Goal: Task Accomplishment & Management: Complete application form

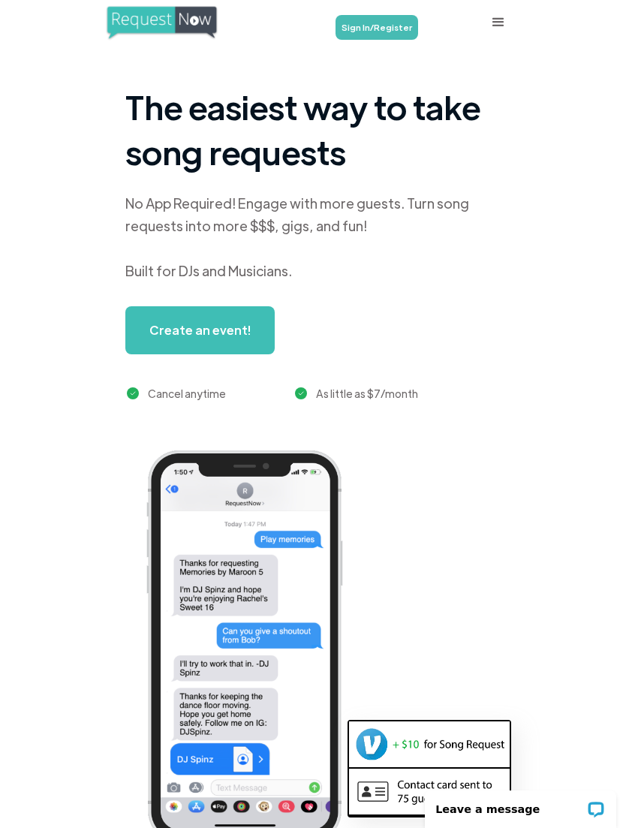
click at [397, 21] on link "Sign In/Register" at bounding box center [377, 27] width 83 height 25
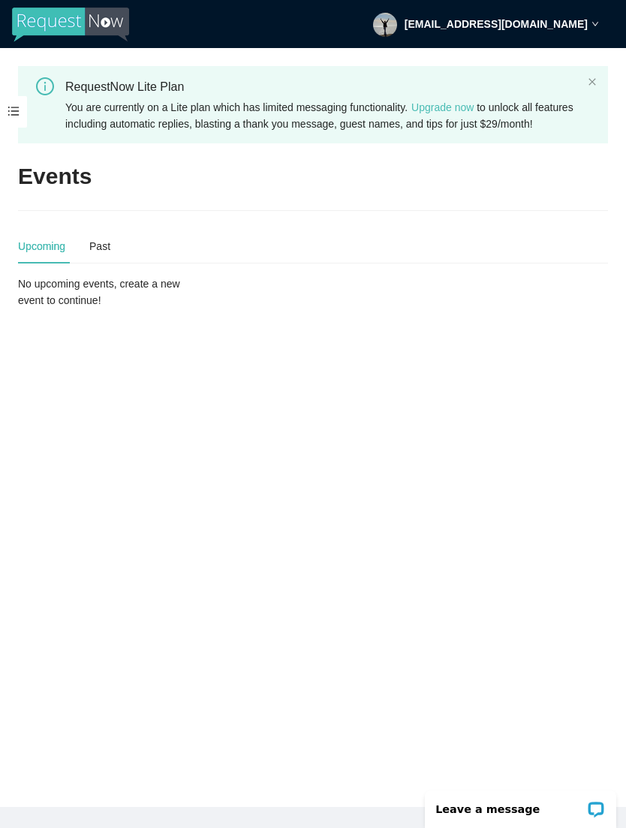
click at [590, 80] on icon "close" at bounding box center [592, 81] width 7 height 7
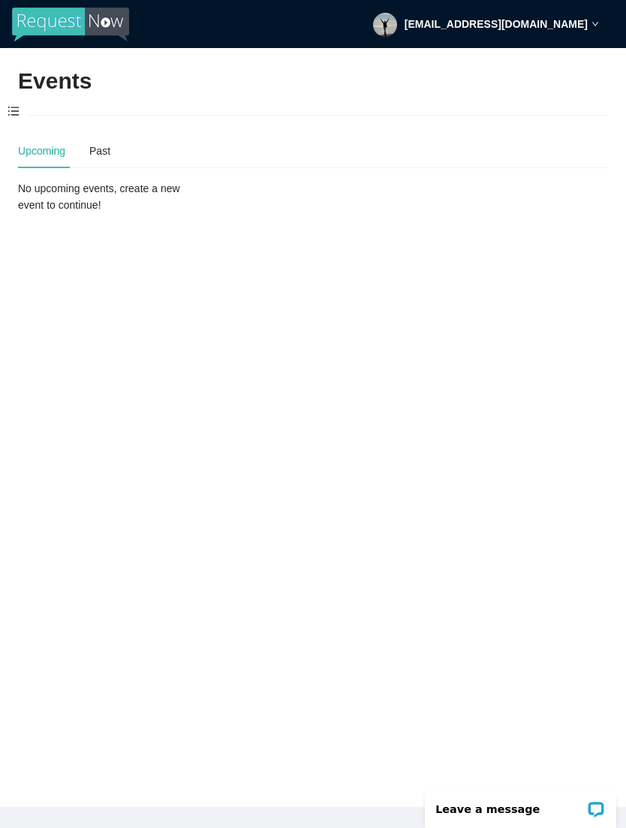
click at [18, 101] on span at bounding box center [13, 112] width 27 height 32
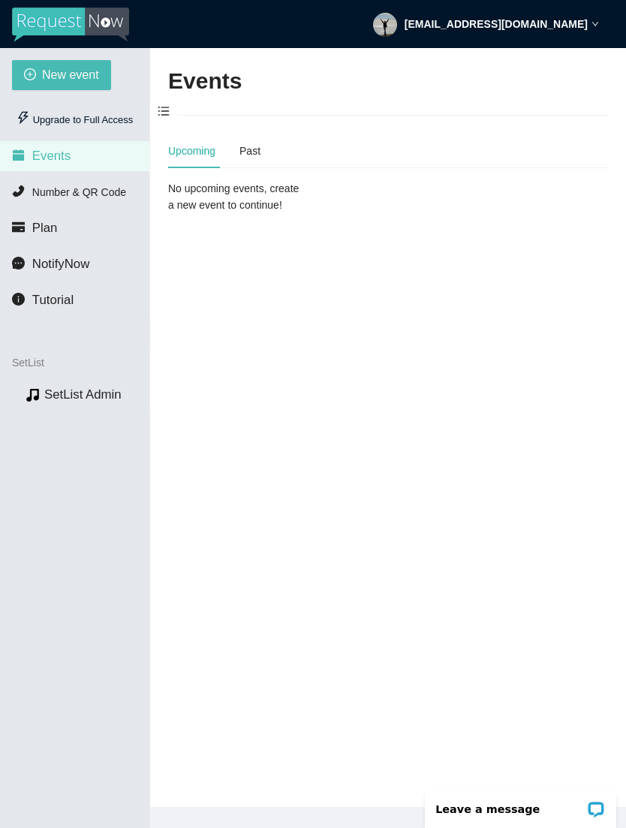
click at [77, 402] on link "SetList Admin" at bounding box center [82, 395] width 77 height 14
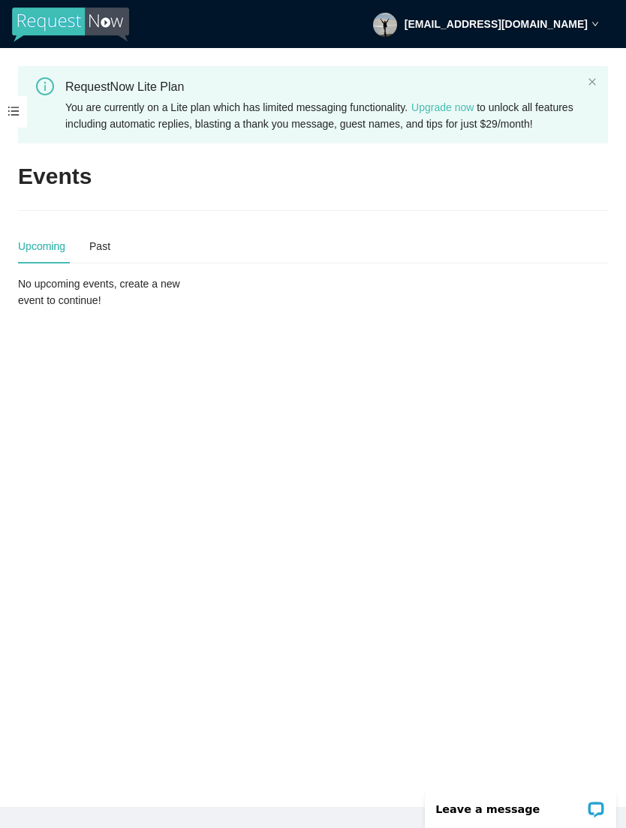
click at [63, 192] on h2 "Events" at bounding box center [55, 176] width 74 height 31
click at [53, 255] on div "Upcoming" at bounding box center [41, 246] width 47 height 17
click at [51, 255] on div "Upcoming" at bounding box center [41, 246] width 47 height 17
click at [17, 111] on span at bounding box center [13, 112] width 27 height 32
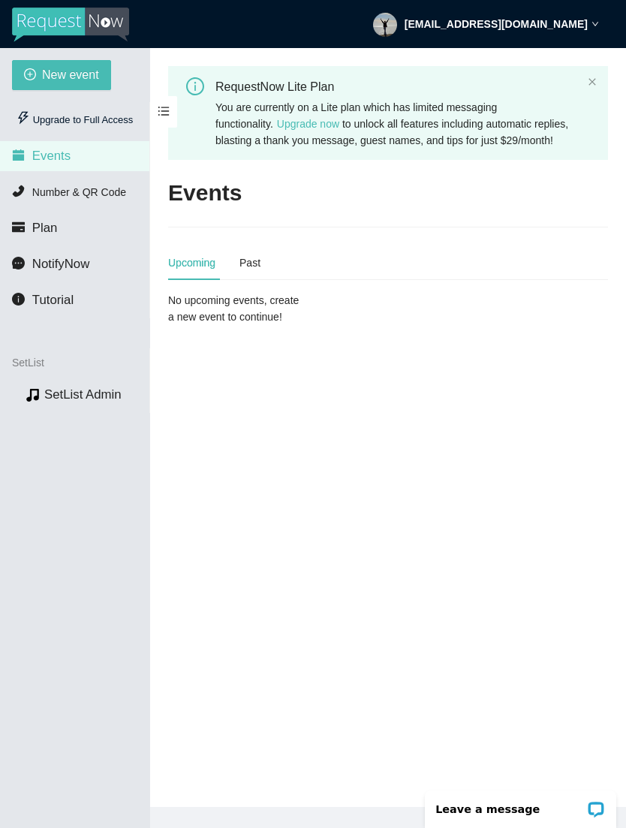
click at [107, 188] on span "Number & QR Code" at bounding box center [79, 192] width 94 height 12
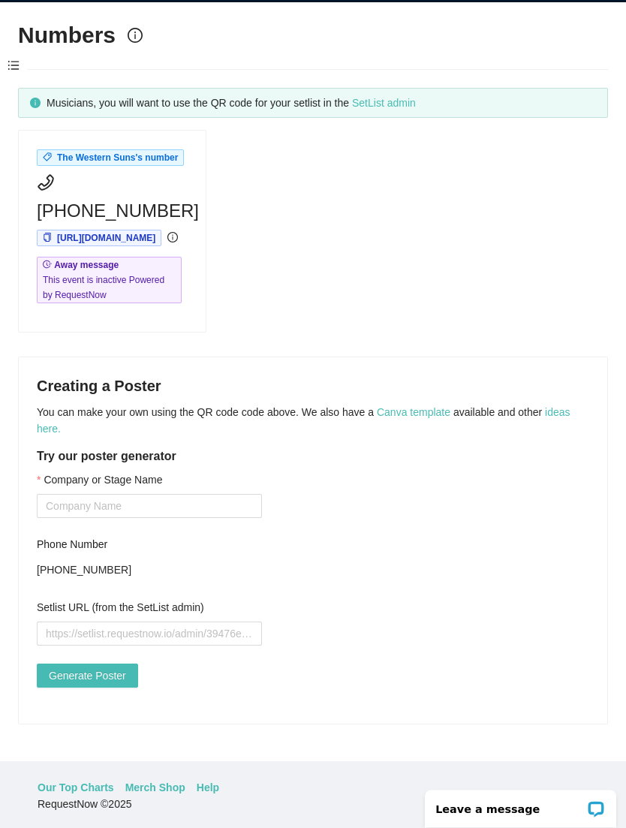
scroll to position [48, 0]
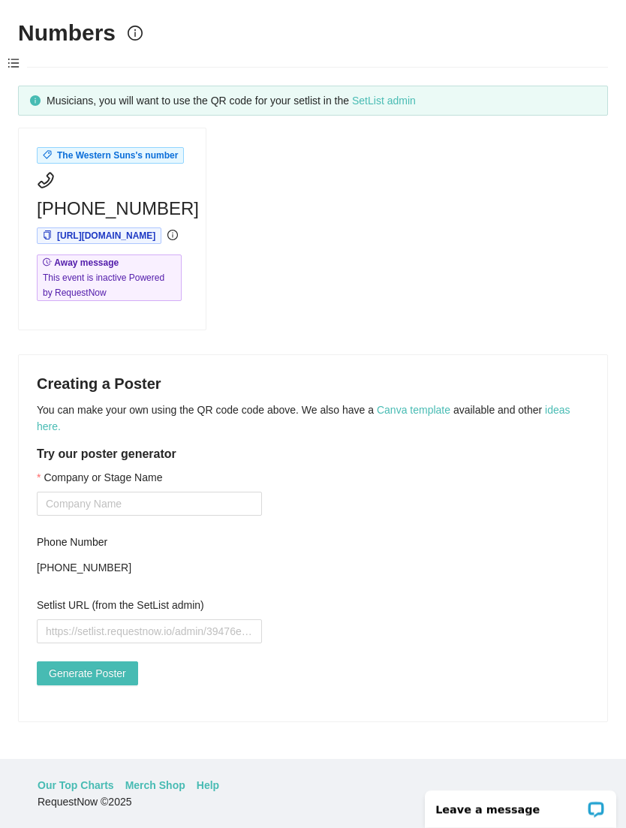
click at [18, 53] on span at bounding box center [13, 64] width 27 height 32
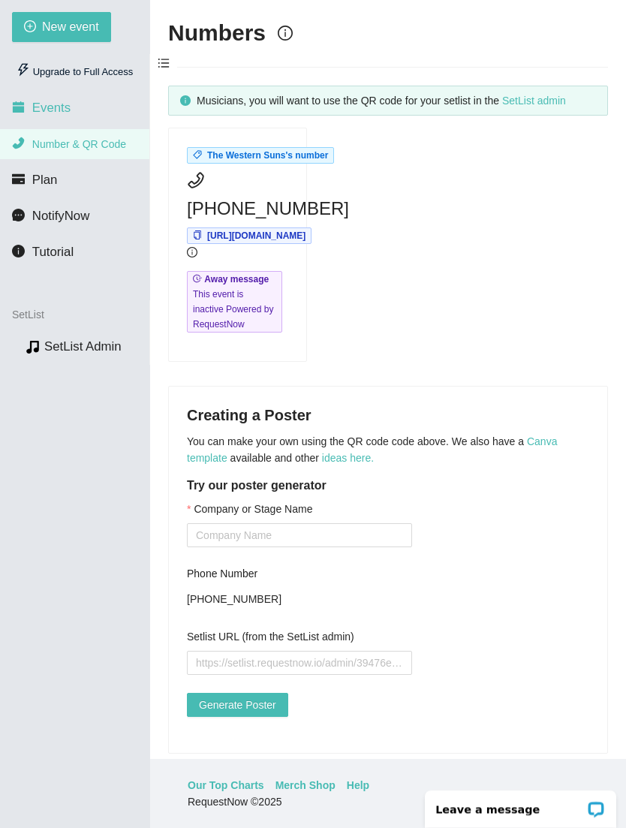
click at [71, 110] on span "Events" at bounding box center [51, 108] width 38 height 14
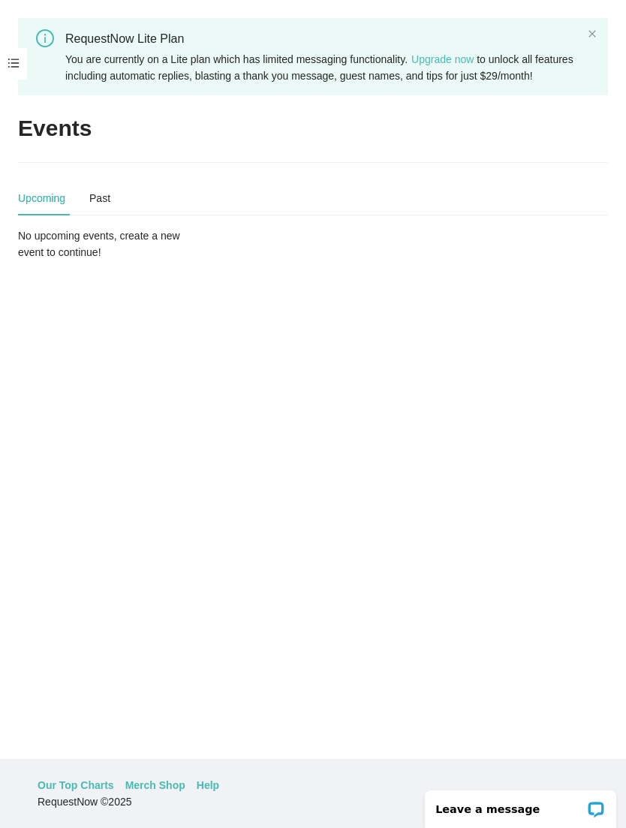
click at [182, 254] on div "No upcoming events, create a new event to continue!" at bounding box center [112, 244] width 189 height 33
click at [189, 256] on div "No upcoming events, create a new event to continue!" at bounding box center [112, 244] width 189 height 33
click at [523, 606] on main "RequestNow Lite Plan You are currently on a Lite plan which has limited messagi…" at bounding box center [313, 379] width 626 height 759
click at [538, 602] on main "RequestNow Lite Plan You are currently on a Lite plan which has limited messagi…" at bounding box center [313, 379] width 626 height 759
click at [529, 599] on main "RequestNow Lite Plan You are currently on a Lite plan which has limited messagi…" at bounding box center [313, 379] width 626 height 759
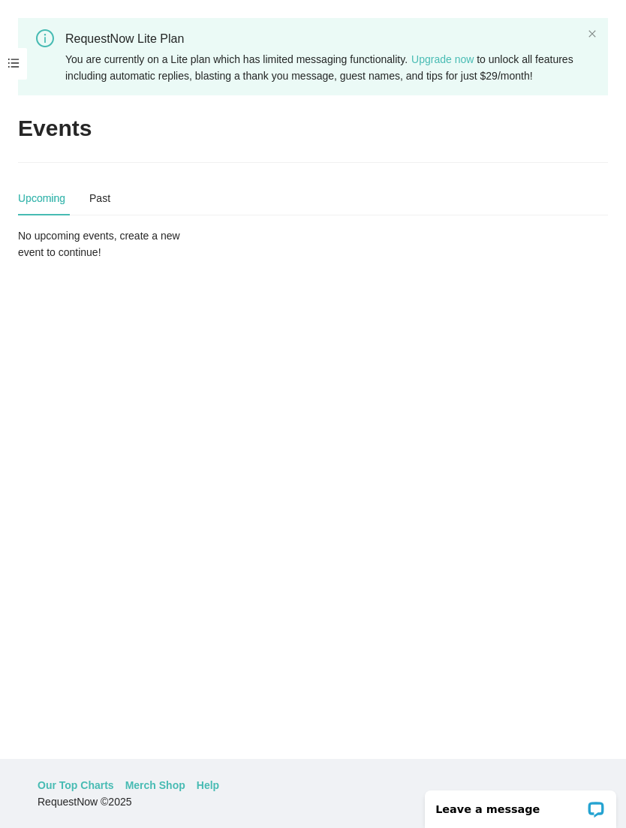
click at [508, 583] on main "RequestNow Lite Plan You are currently on a Lite plan which has limited messagi…" at bounding box center [313, 379] width 626 height 759
click at [451, 550] on main "RequestNow Lite Plan You are currently on a Lite plan which has limited messagi…" at bounding box center [313, 379] width 626 height 759
click at [176, 301] on main "RequestNow Lite Plan You are currently on a Lite plan which has limited messagi…" at bounding box center [313, 379] width 626 height 759
click at [146, 304] on main "RequestNow Lite Plan You are currently on a Lite plan which has limited messagi…" at bounding box center [313, 379] width 626 height 759
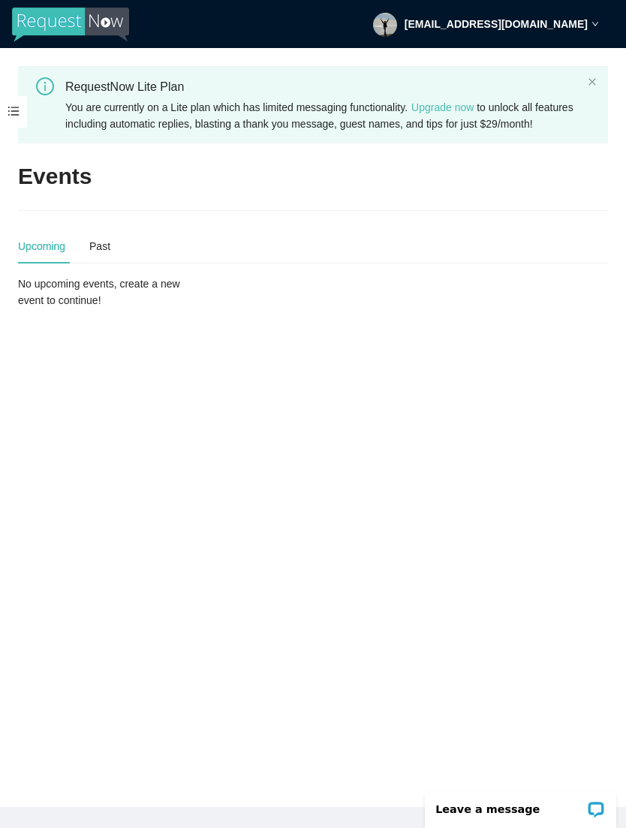
click at [590, 27] on div "[EMAIL_ADDRESS][DOMAIN_NAME]" at bounding box center [486, 24] width 226 height 48
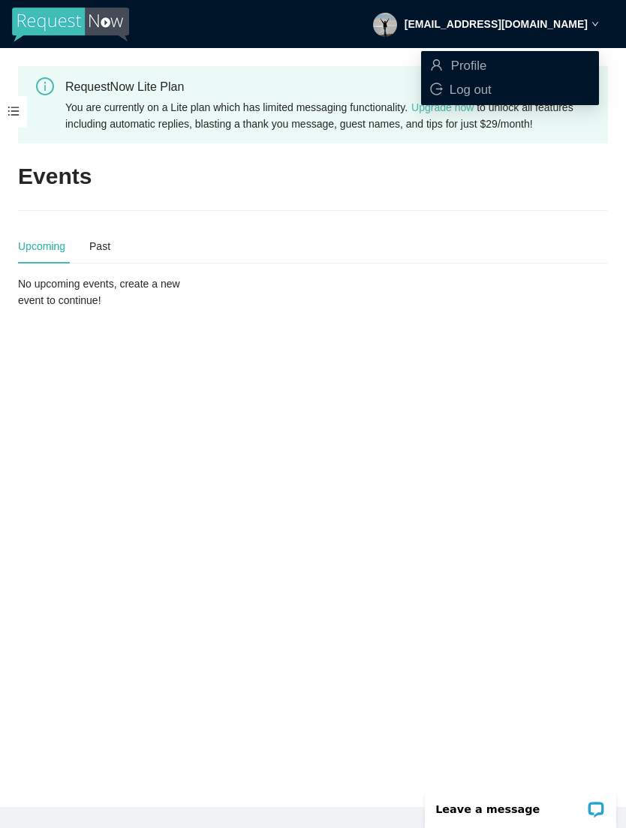
click at [599, 14] on div "[EMAIL_ADDRESS][DOMAIN_NAME]" at bounding box center [486, 24] width 226 height 48
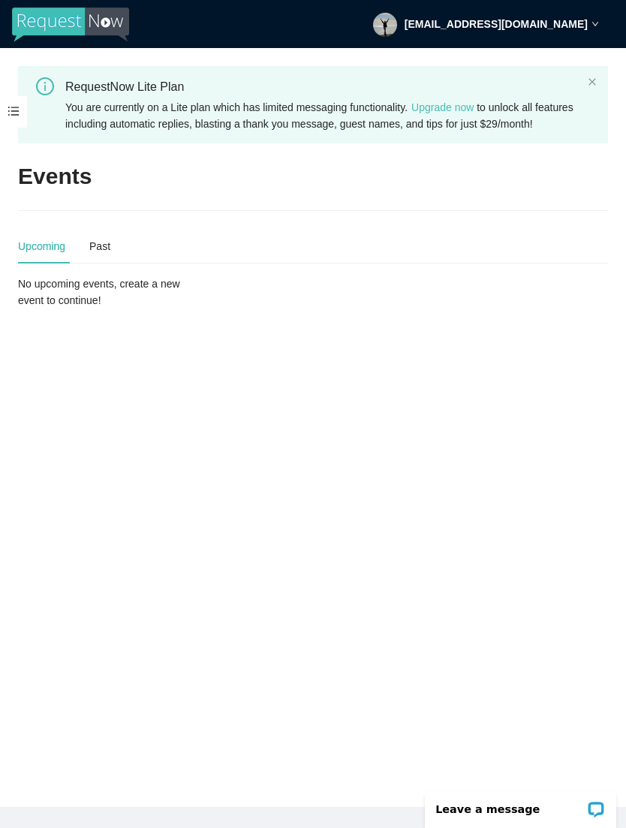
click at [547, 173] on main "RequestNow Lite Plan You are currently on a Lite plan which has limited messagi…" at bounding box center [313, 427] width 626 height 759
click at [50, 91] on icon "info-circle" at bounding box center [45, 86] width 18 height 18
click at [107, 255] on div "Past" at bounding box center [99, 246] width 21 height 17
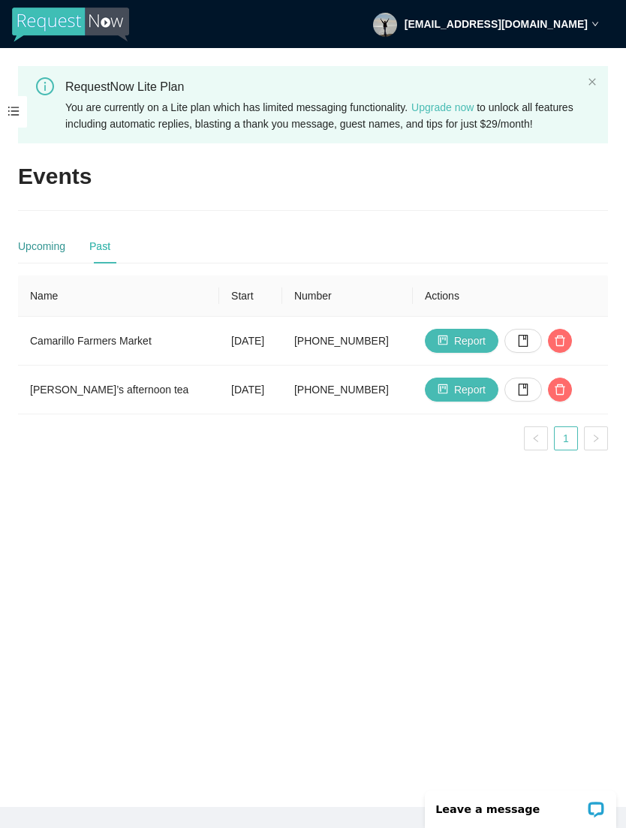
click at [52, 255] on div "Upcoming" at bounding box center [41, 246] width 47 height 17
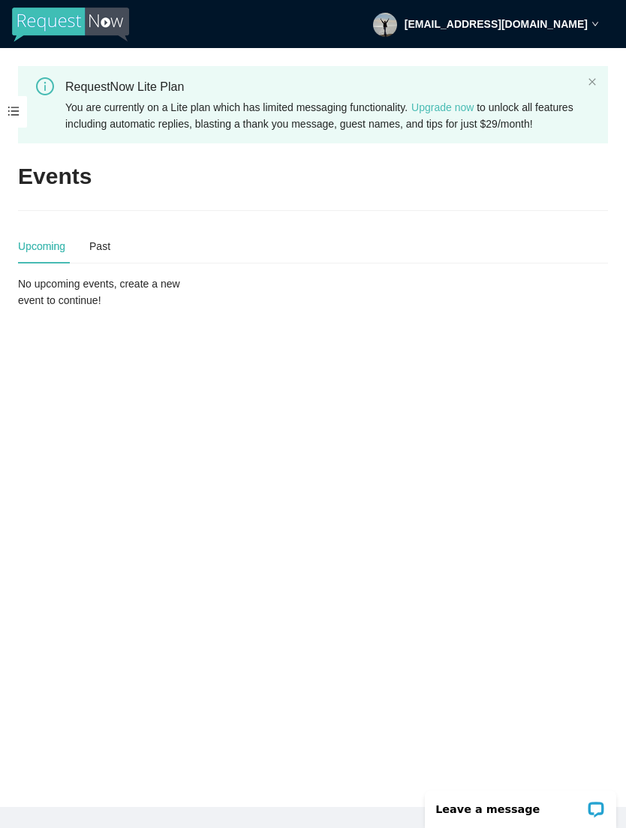
click at [99, 309] on div "No upcoming events, create a new event to continue!" at bounding box center [112, 292] width 189 height 33
click at [140, 309] on div "No upcoming events, create a new event to continue!" at bounding box center [112, 292] width 189 height 33
click at [506, 263] on div "Upcoming Past" at bounding box center [313, 246] width 590 height 35
click at [568, 264] on div "Upcoming Past" at bounding box center [313, 246] width 590 height 35
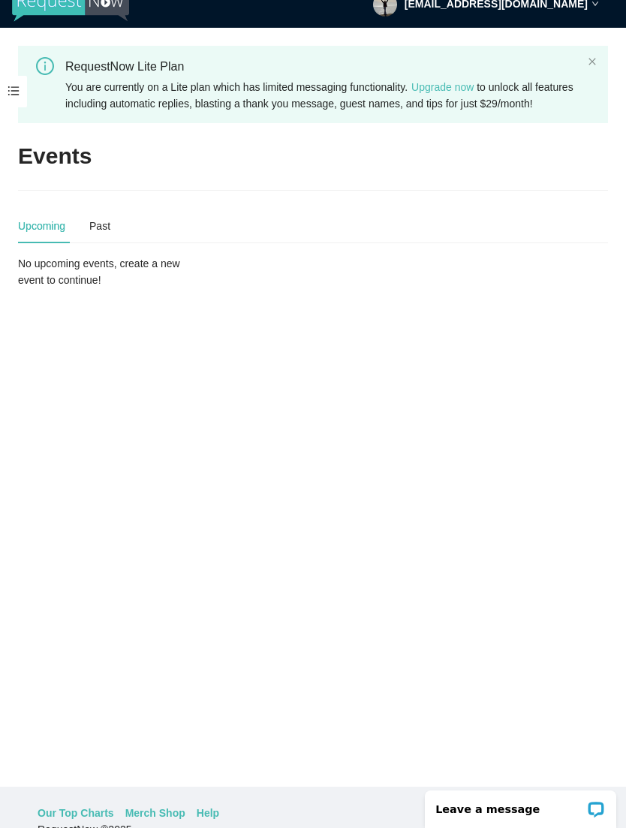
scroll to position [48, 0]
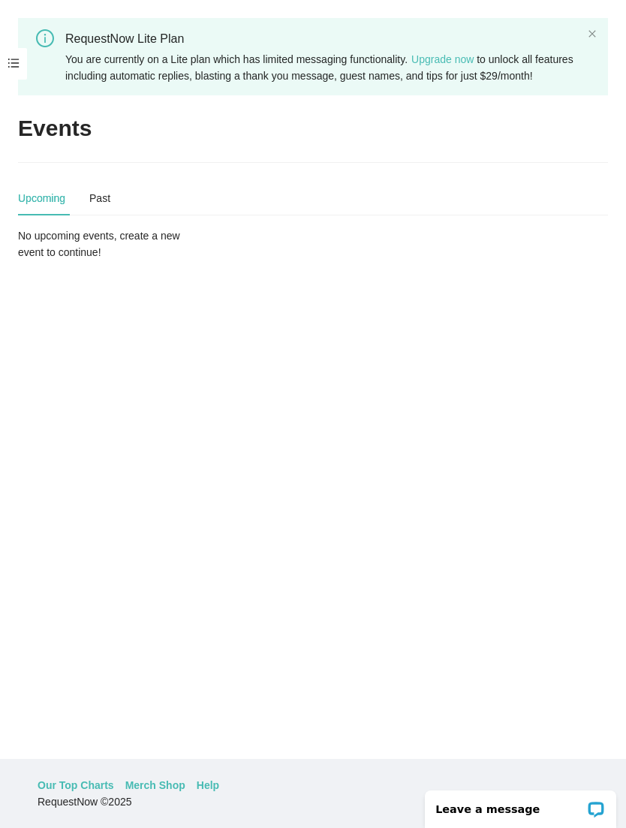
click at [219, 794] on link "Help" at bounding box center [208, 785] width 23 height 17
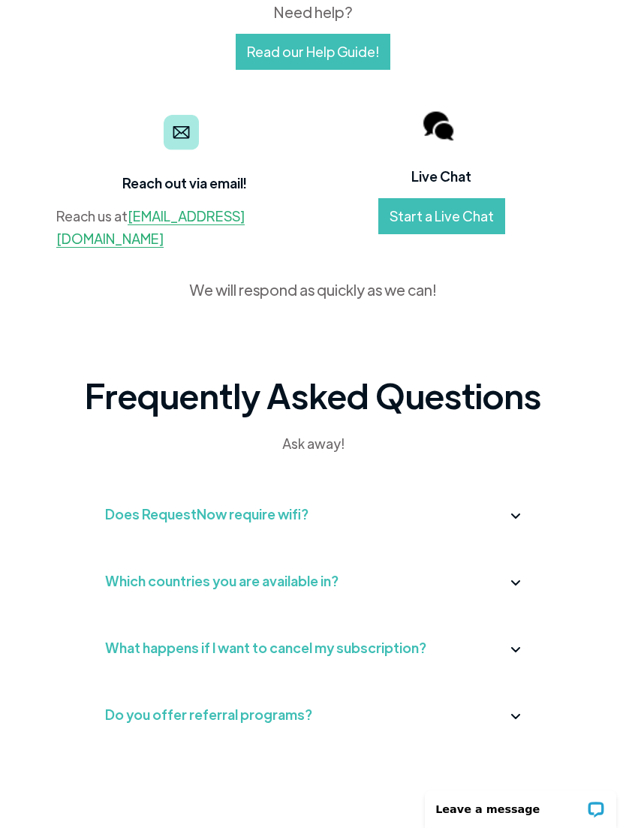
scroll to position [65, 0]
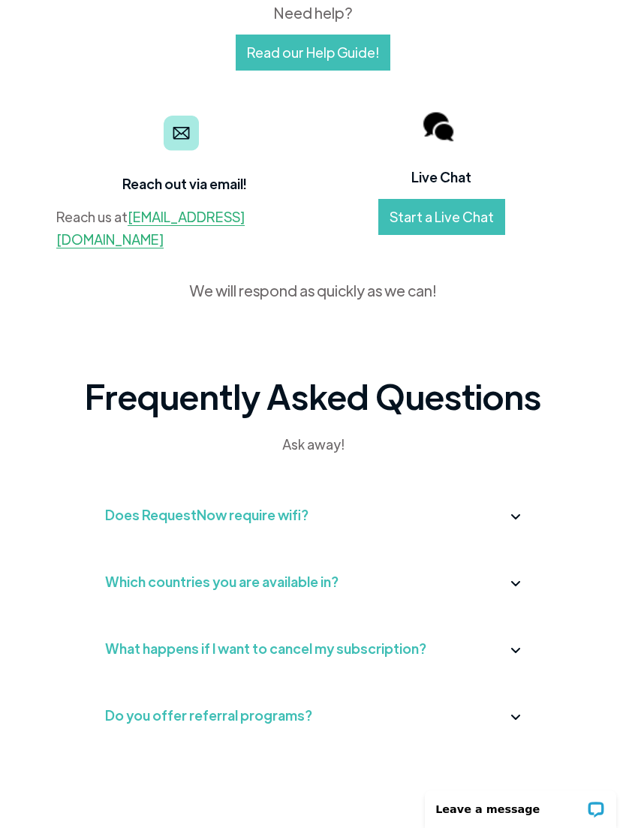
click at [512, 517] on img at bounding box center [516, 516] width 10 height 5
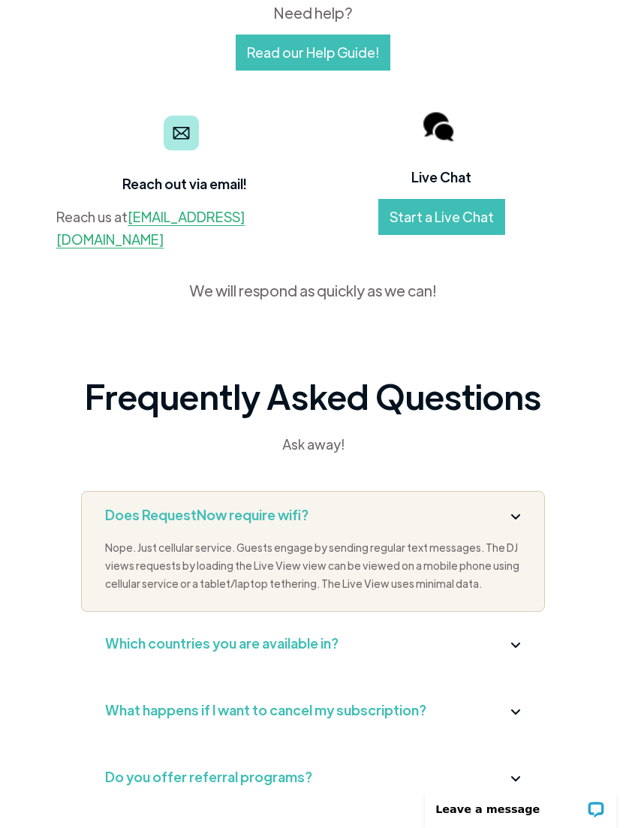
click at [520, 514] on img at bounding box center [516, 516] width 10 height 5
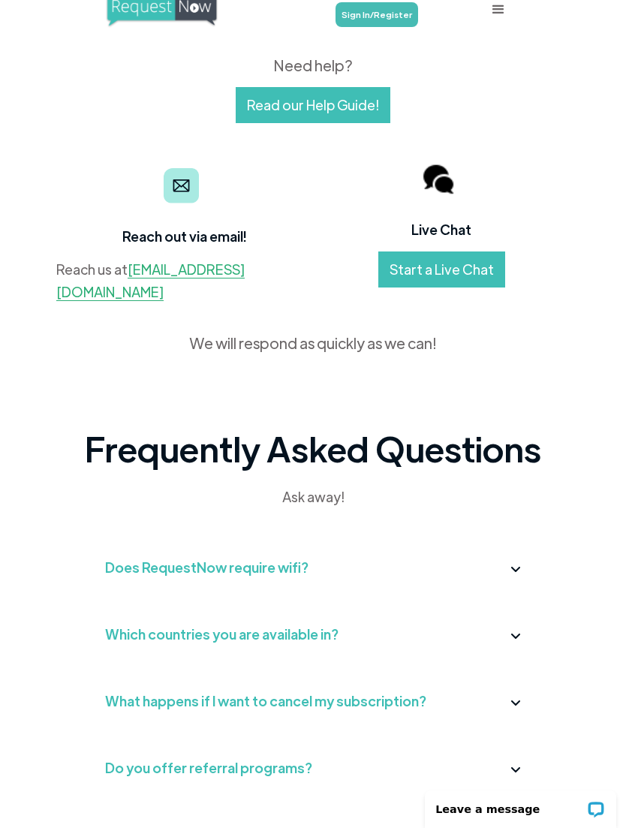
scroll to position [0, 0]
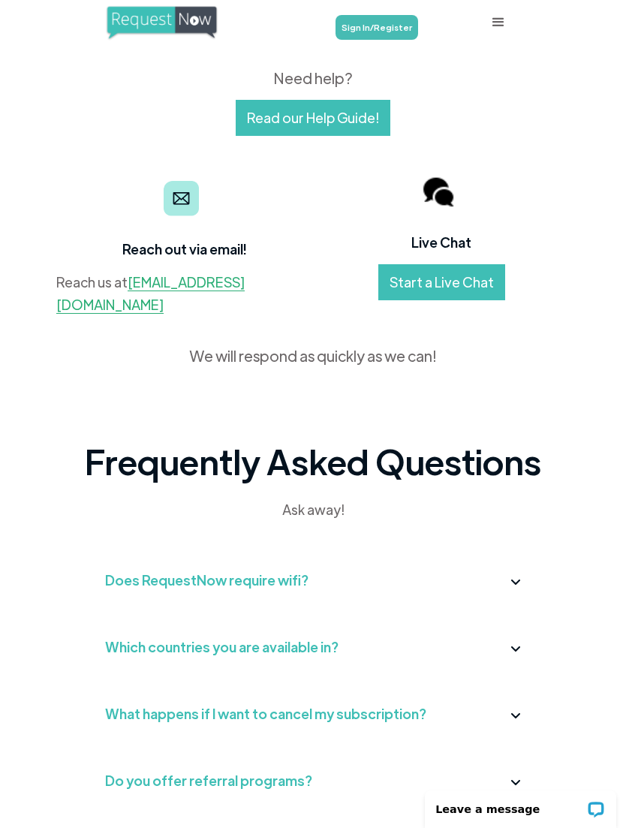
click at [330, 119] on link "Read our Help Guide!" at bounding box center [313, 118] width 155 height 36
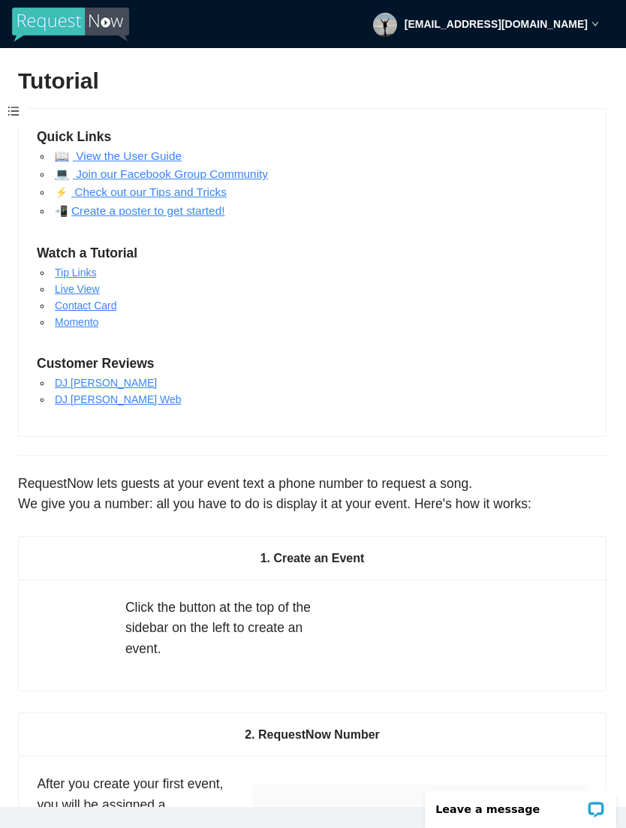
click at [64, 17] on img at bounding box center [70, 25] width 117 height 35
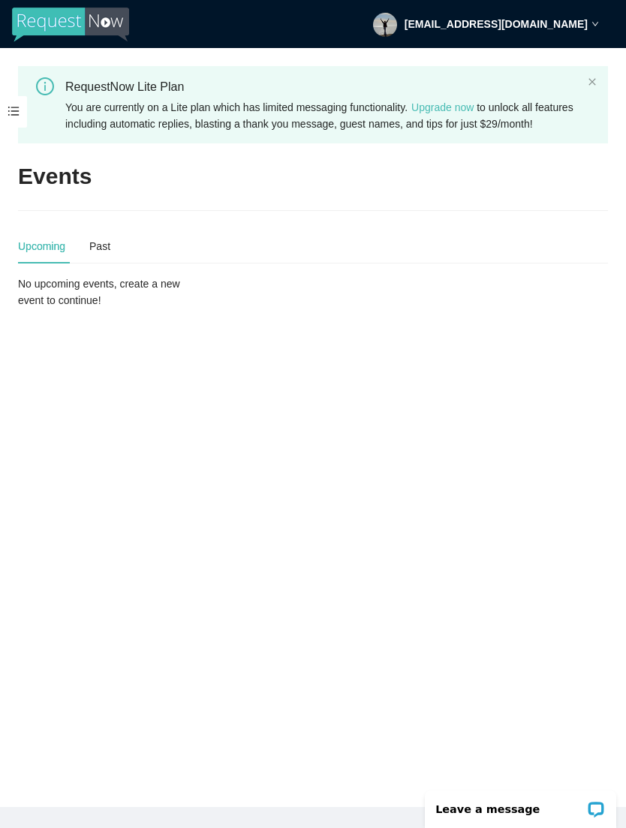
click at [110, 21] on img at bounding box center [70, 25] width 117 height 35
click at [258, 309] on div "No upcoming events, create a new event to continue!" at bounding box center [313, 292] width 602 height 33
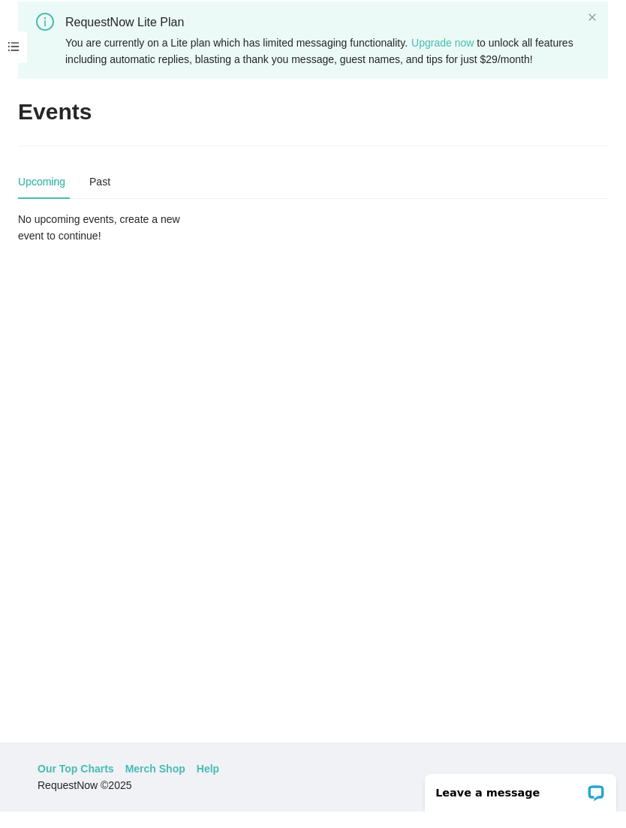
scroll to position [48, 0]
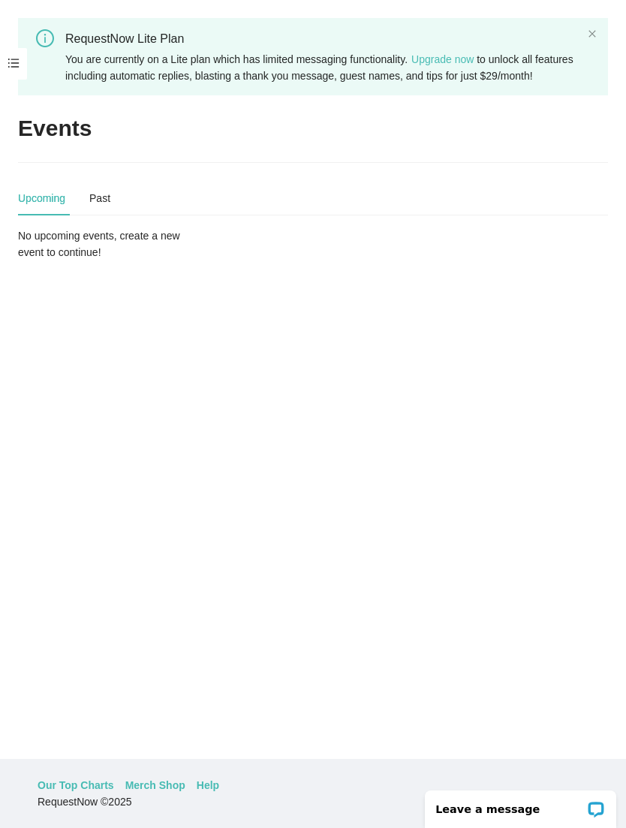
click at [213, 261] on div "No upcoming events, create a new event to continue!" at bounding box center [112, 244] width 201 height 33
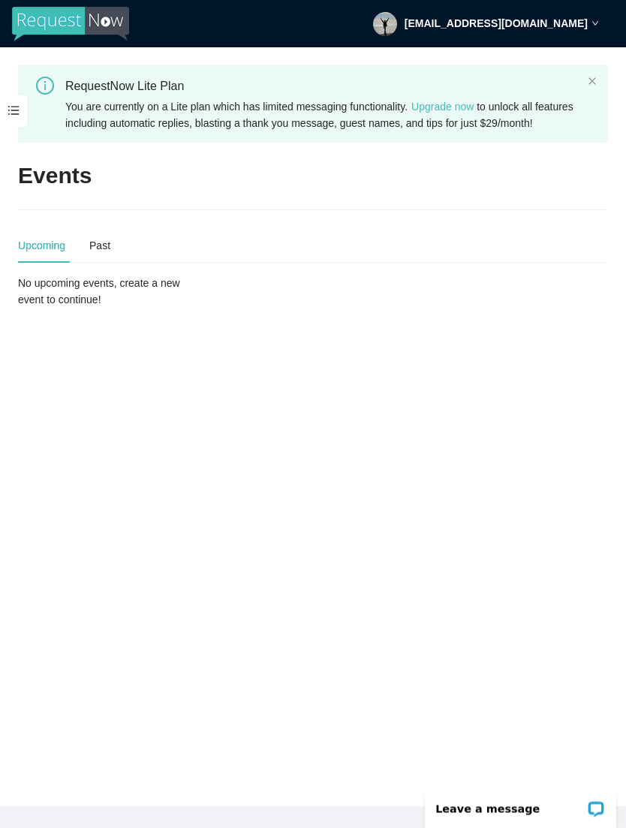
scroll to position [0, 0]
click at [84, 23] on img at bounding box center [70, 25] width 117 height 35
click at [50, 23] on img at bounding box center [70, 25] width 117 height 35
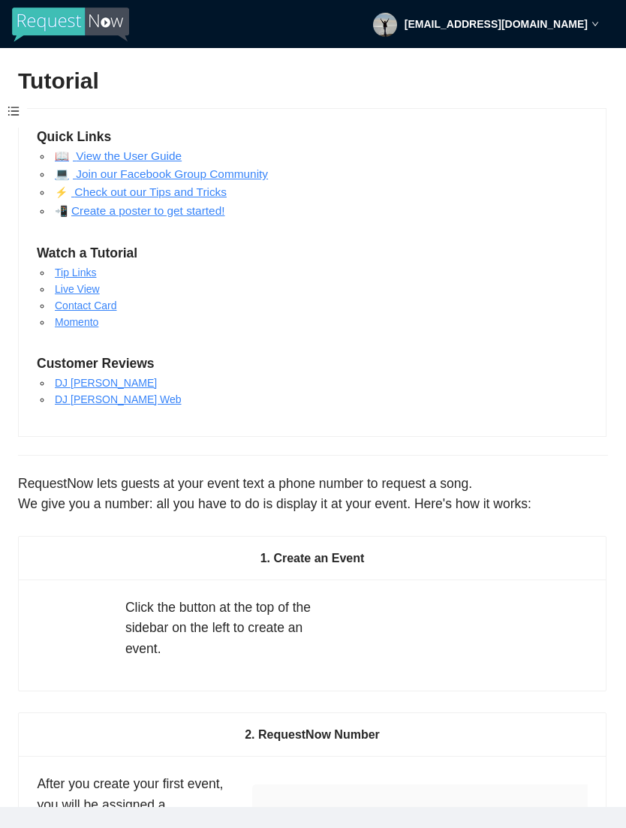
click at [587, 24] on strong "[EMAIL_ADDRESS][DOMAIN_NAME]" at bounding box center [496, 24] width 183 height 12
click at [472, 207] on div "Quick Links 📖 View the User Guide 💻 Join our Facebook Group Community ⚡️ Check …" at bounding box center [312, 272] width 589 height 329
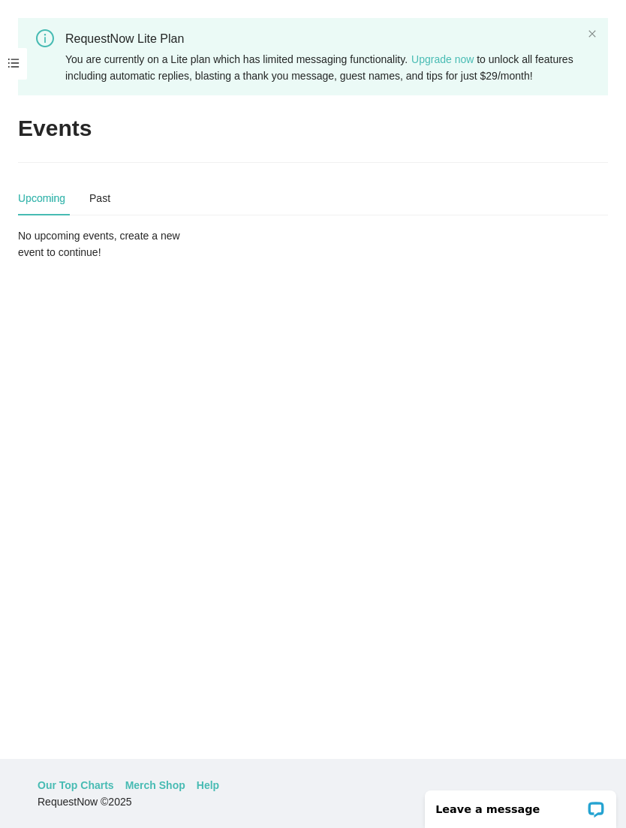
click at [22, 55] on span at bounding box center [13, 64] width 27 height 32
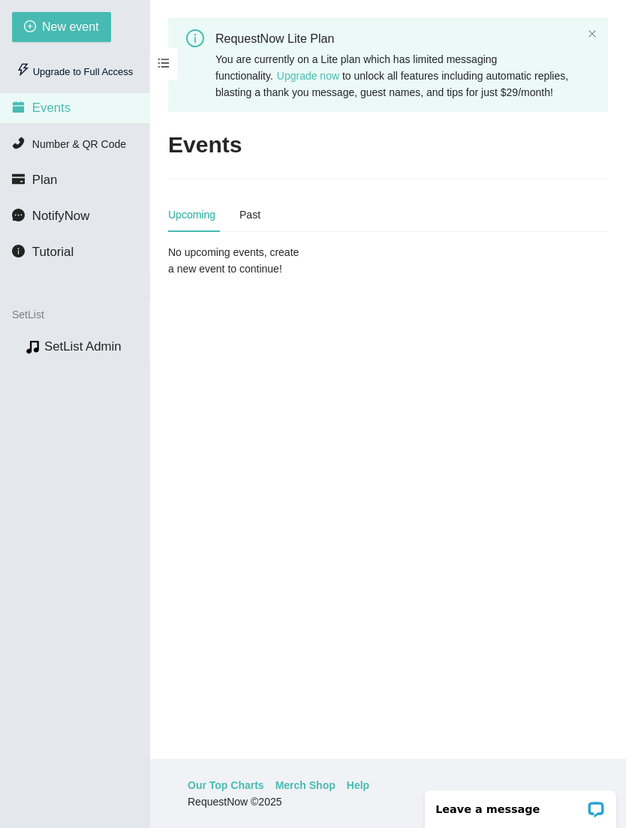
click at [95, 21] on span "New event" at bounding box center [70, 26] width 57 height 19
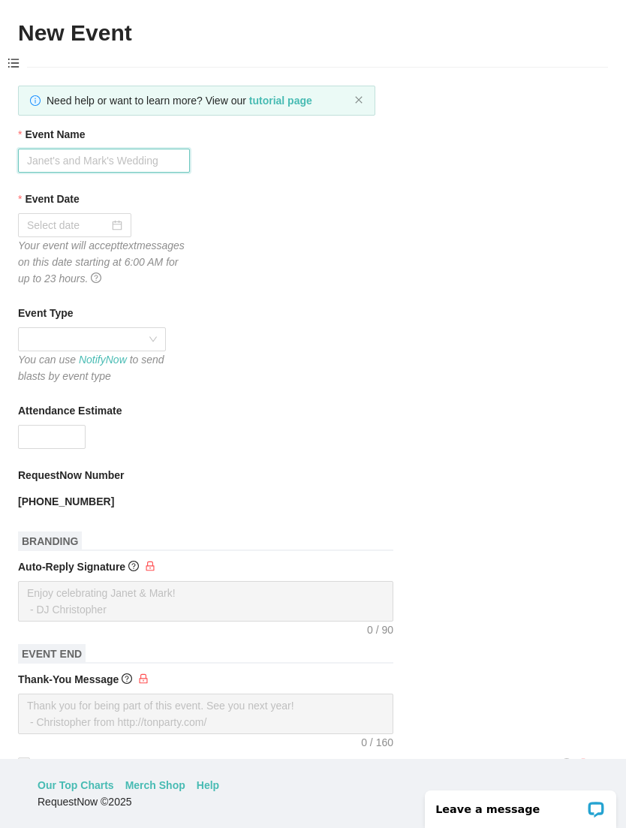
click at [74, 160] on input "Event Name" at bounding box center [104, 161] width 172 height 24
type input "Cama"
type input "[PERSON_NAME]’s Birthday Party 🎂"
click at [117, 222] on div at bounding box center [74, 225] width 95 height 17
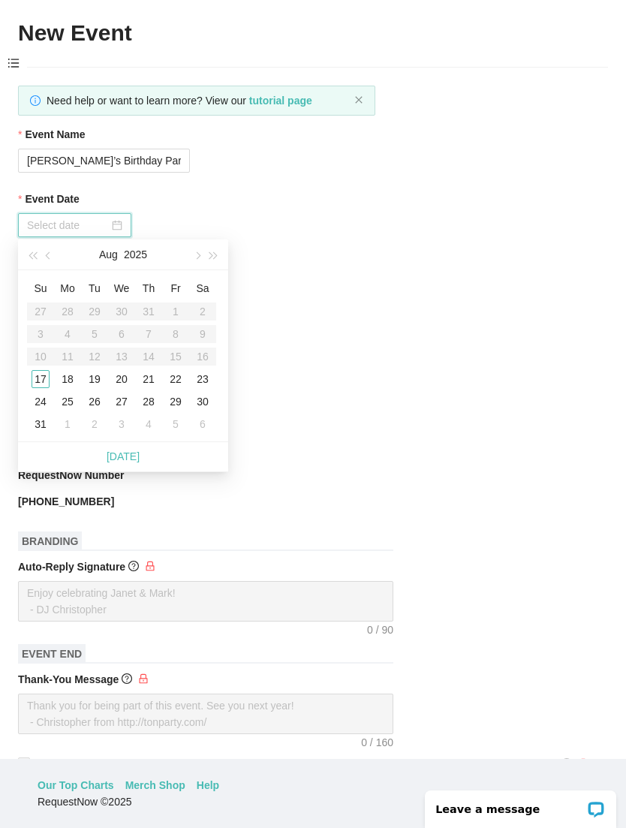
click at [213, 254] on span "button" at bounding box center [214, 256] width 8 height 8
click at [206, 256] on button "button" at bounding box center [214, 255] width 17 height 30
click at [218, 251] on button "button" at bounding box center [214, 255] width 17 height 30
click at [46, 263] on button "button" at bounding box center [49, 255] width 17 height 30
click at [46, 267] on button "button" at bounding box center [49, 255] width 17 height 30
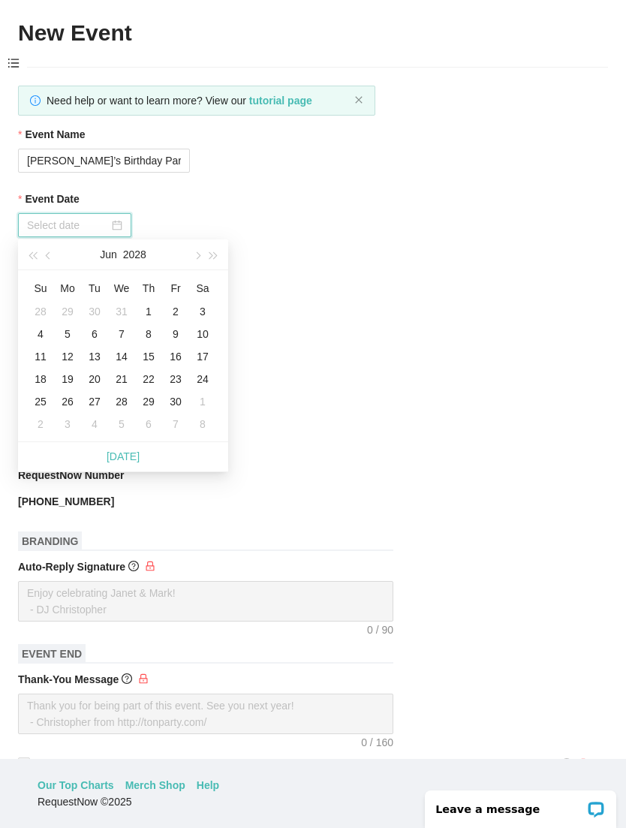
click at [47, 264] on button "button" at bounding box center [49, 255] width 17 height 30
click at [48, 259] on button "button" at bounding box center [49, 255] width 17 height 30
click at [55, 248] on button "button" at bounding box center [49, 255] width 17 height 30
click at [46, 257] on button "button" at bounding box center [49, 255] width 17 height 30
click at [51, 250] on button "button" at bounding box center [49, 255] width 17 height 30
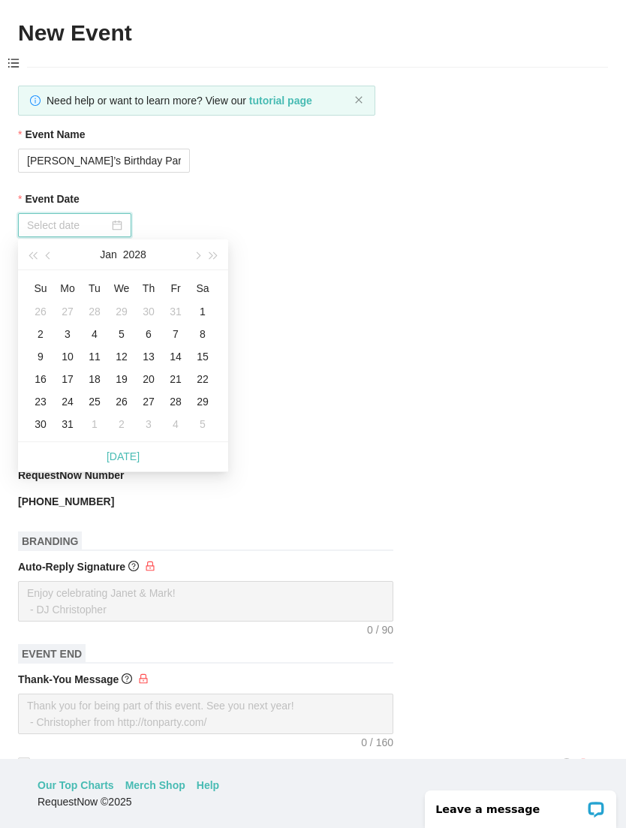
click at [43, 257] on button "button" at bounding box center [49, 255] width 17 height 30
click at [41, 260] on button "button" at bounding box center [49, 255] width 17 height 30
click at [42, 252] on button "button" at bounding box center [49, 255] width 17 height 30
click at [47, 250] on button "button" at bounding box center [49, 255] width 17 height 30
click at [49, 251] on button "button" at bounding box center [49, 255] width 17 height 30
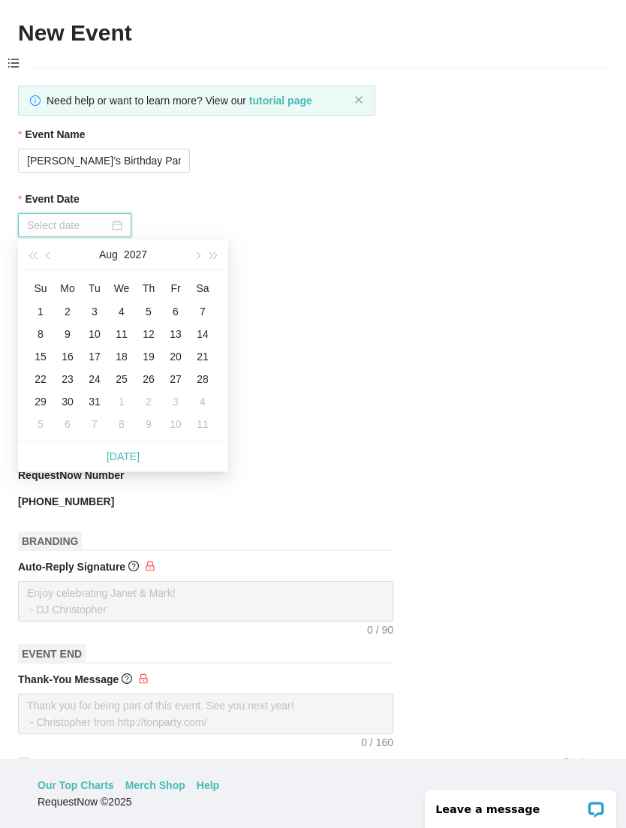
click at [49, 251] on button "button" at bounding box center [49, 255] width 17 height 30
click at [48, 253] on button "button" at bounding box center [49, 255] width 17 height 30
click at [51, 255] on span "button" at bounding box center [50, 256] width 8 height 8
click at [50, 257] on span "button" at bounding box center [50, 256] width 8 height 8
click at [42, 266] on button "button" at bounding box center [49, 255] width 17 height 30
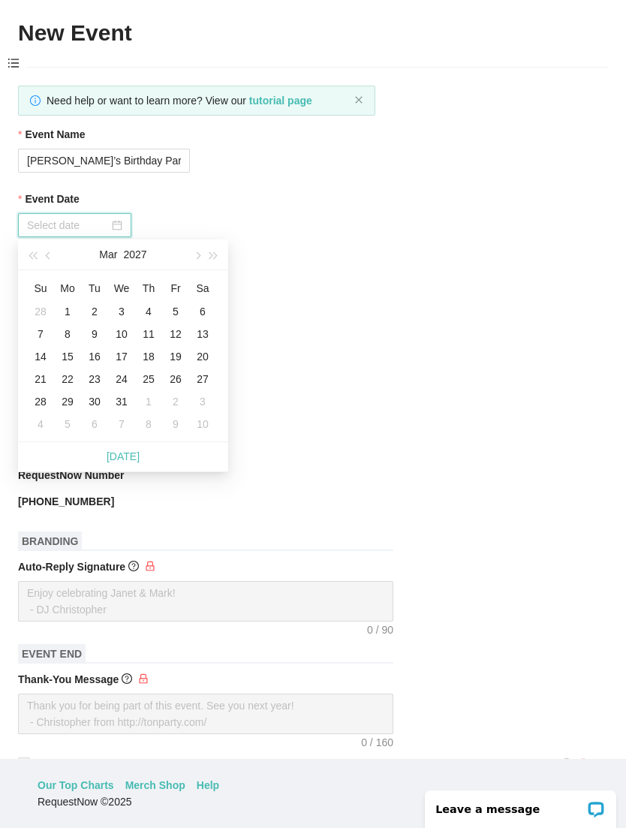
click at [47, 261] on button "button" at bounding box center [49, 255] width 17 height 30
click at [48, 259] on button "button" at bounding box center [49, 255] width 17 height 30
click at [48, 261] on button "button" at bounding box center [49, 255] width 17 height 30
click at [46, 263] on button "button" at bounding box center [49, 255] width 17 height 30
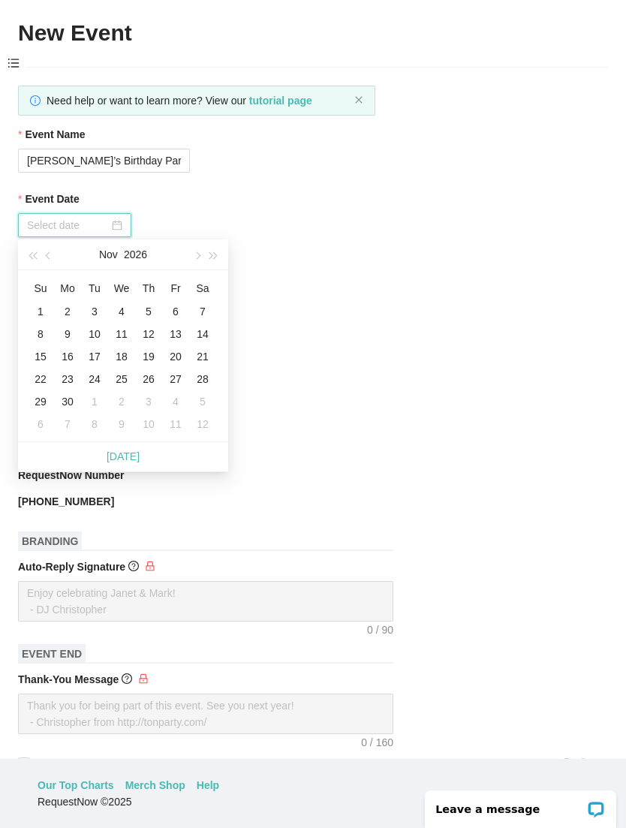
click at [46, 263] on button "button" at bounding box center [49, 255] width 17 height 30
click at [44, 265] on button "button" at bounding box center [49, 255] width 17 height 30
click at [44, 267] on button "button" at bounding box center [49, 255] width 17 height 30
click at [50, 252] on span "button" at bounding box center [50, 256] width 8 height 8
click at [47, 255] on span "button" at bounding box center [50, 256] width 8 height 8
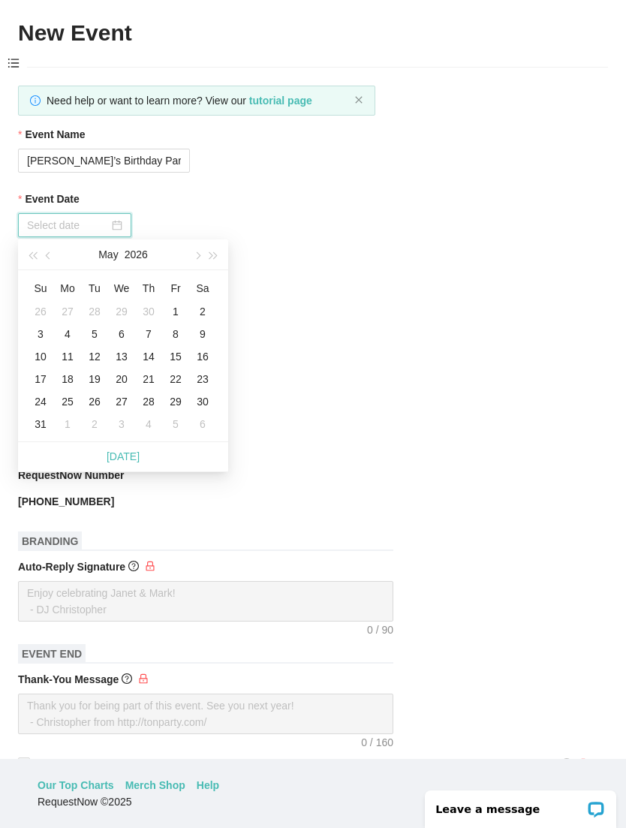
click at [45, 258] on button "button" at bounding box center [49, 255] width 17 height 30
click at [55, 261] on button "button" at bounding box center [49, 255] width 17 height 30
click at [42, 258] on button "button" at bounding box center [49, 255] width 17 height 30
click at [41, 261] on button "button" at bounding box center [49, 255] width 17 height 30
click at [50, 256] on span "button" at bounding box center [50, 256] width 8 height 8
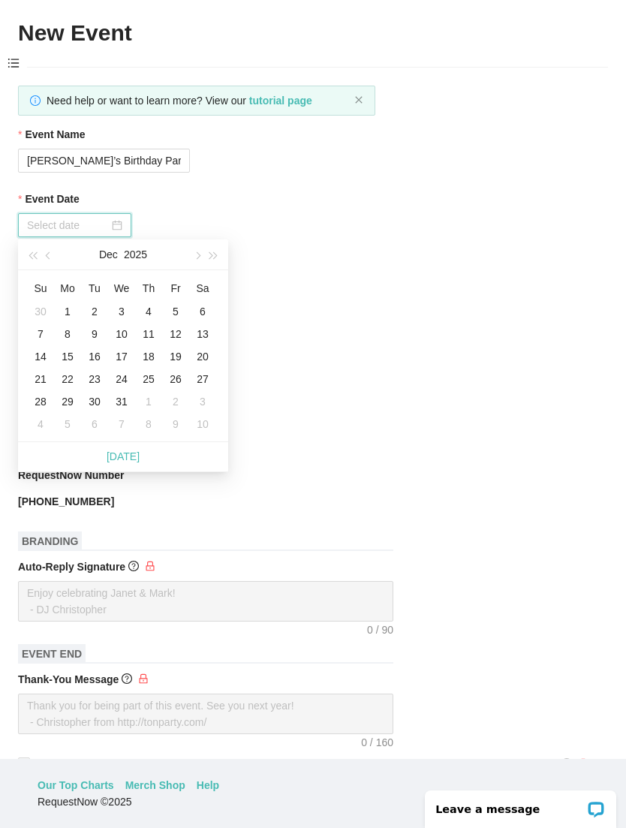
click at [47, 254] on button "button" at bounding box center [49, 255] width 17 height 30
click at [47, 256] on span "button" at bounding box center [50, 256] width 8 height 8
click at [47, 255] on span "button" at bounding box center [50, 256] width 8 height 8
click at [47, 255] on button "button" at bounding box center [49, 255] width 17 height 30
click at [200, 249] on button "button" at bounding box center [197, 255] width 17 height 30
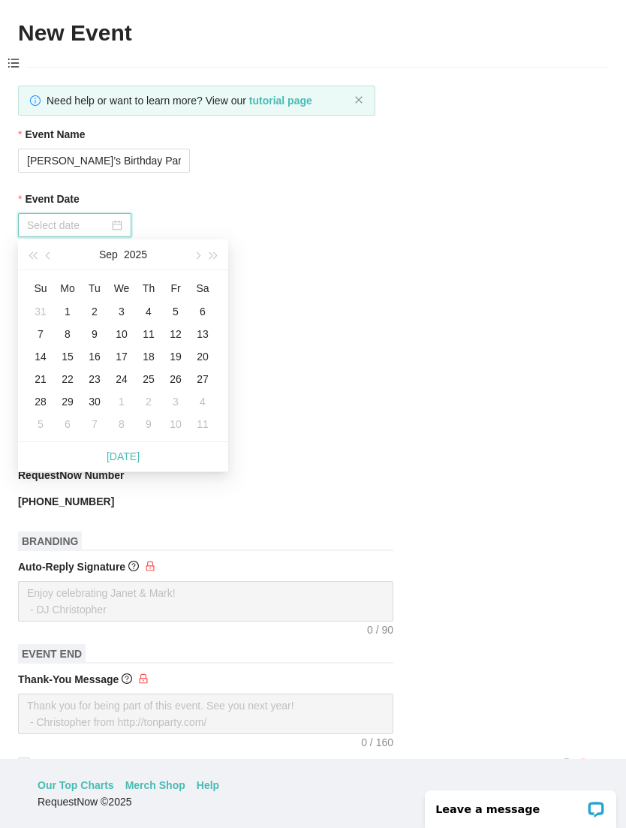
type input "[DATE]"
click at [203, 304] on div "6" at bounding box center [203, 312] width 18 height 18
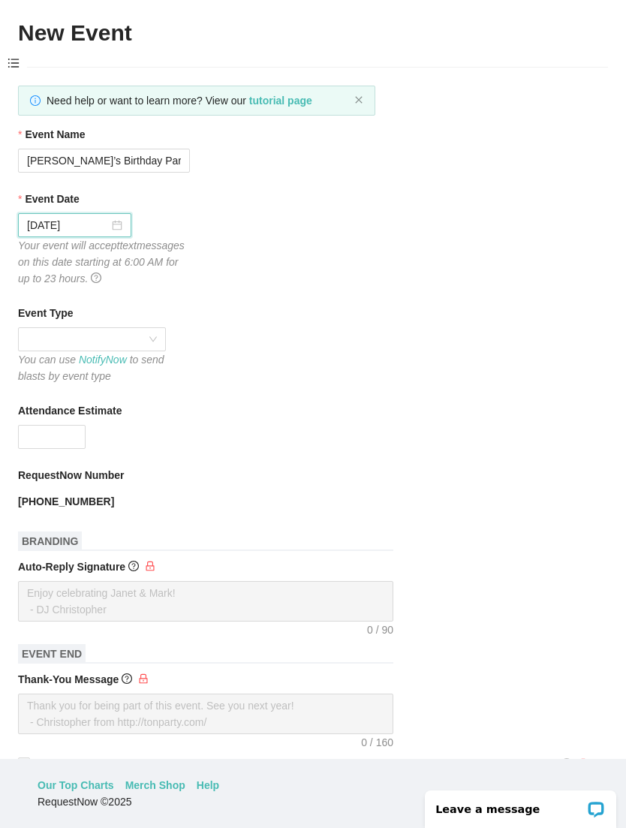
click at [50, 334] on span at bounding box center [92, 339] width 130 height 23
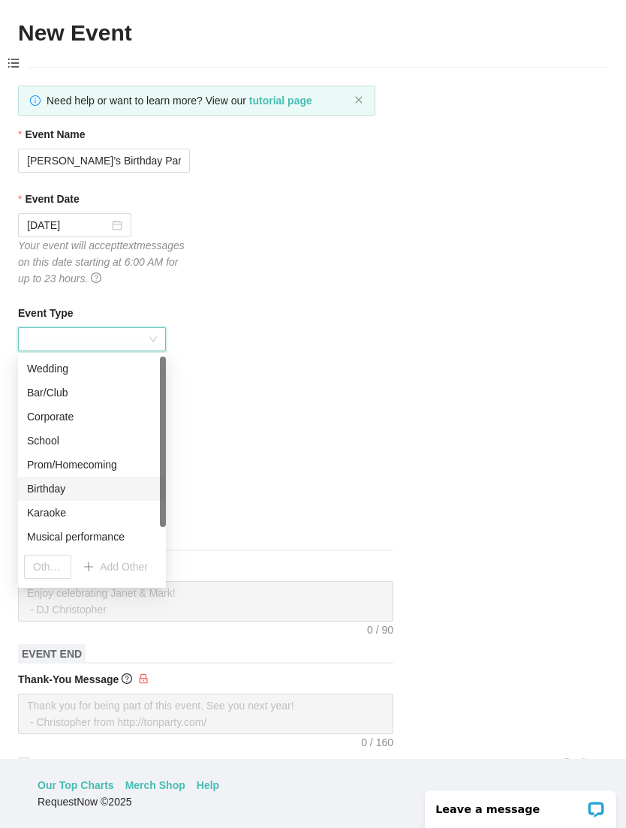
click at [74, 487] on div "Birthday" at bounding box center [92, 489] width 130 height 17
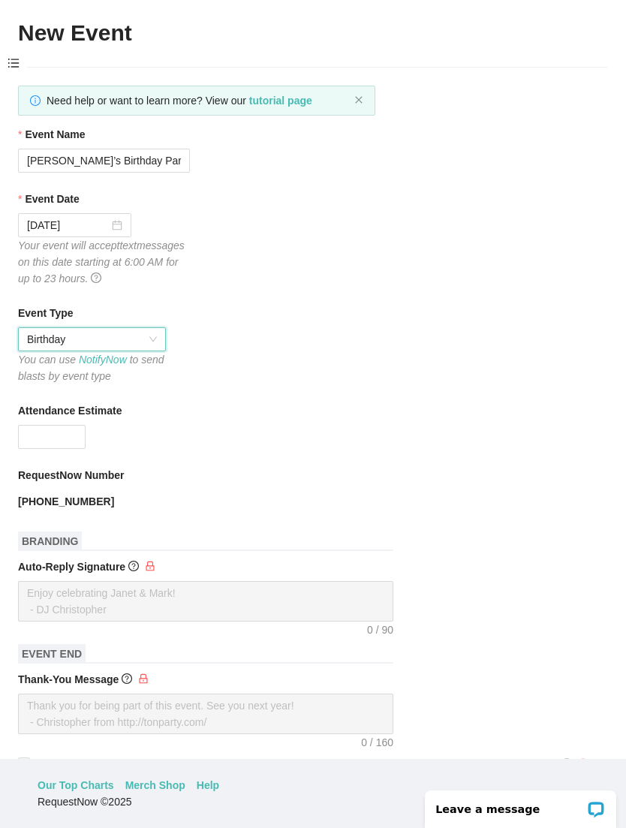
click at [59, 426] on input "Attendance Estimate" at bounding box center [52, 437] width 66 height 23
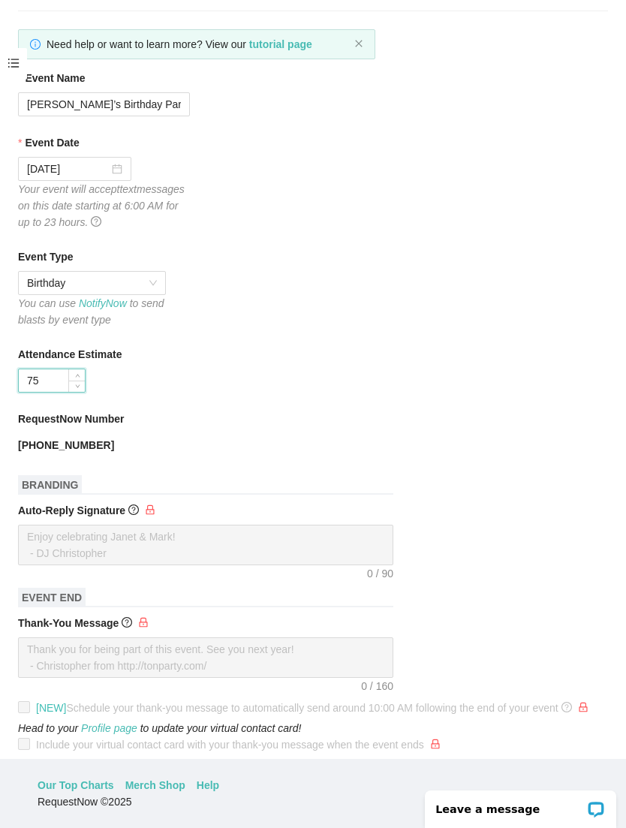
scroll to position [101, 0]
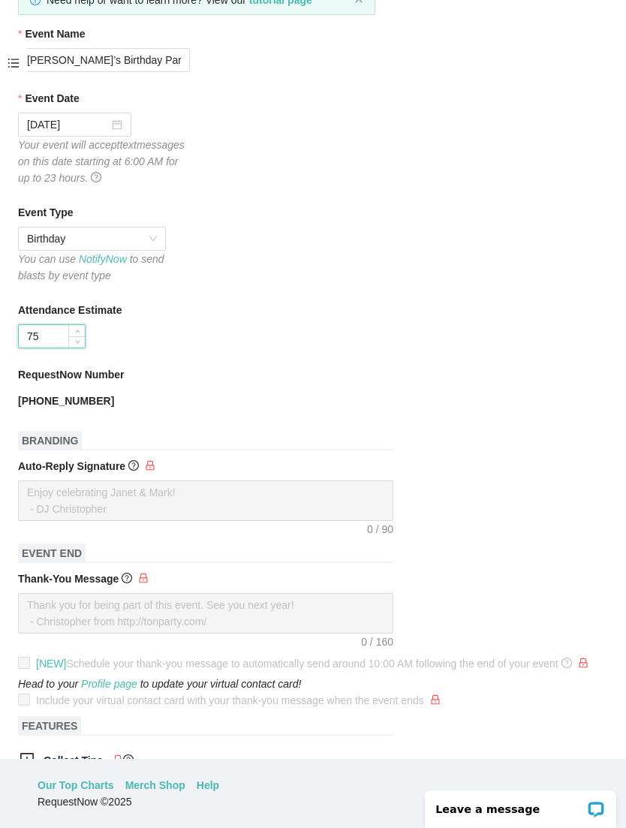
type input "75"
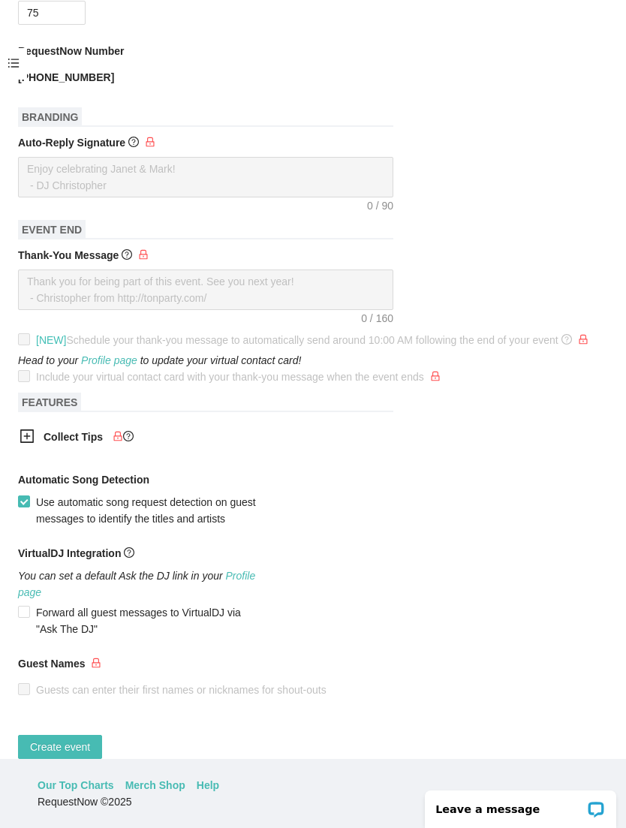
scroll to position [424, 0]
click at [69, 760] on button "Create event" at bounding box center [60, 748] width 84 height 24
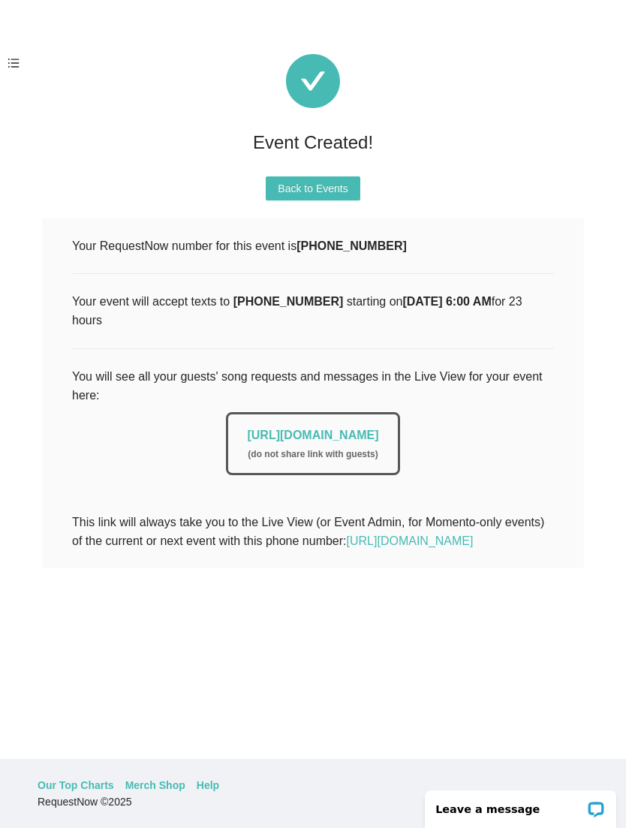
scroll to position [0, 0]
